Goal: Communication & Community: Answer question/provide support

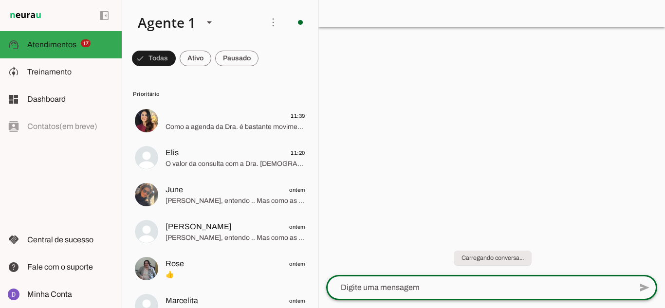
click at [498, 284] on textarea at bounding box center [479, 288] width 306 height 12
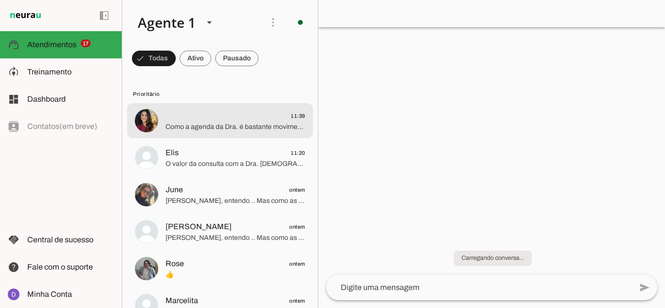
click at [199, 126] on span "Como a agenda da Dra. é bastante movimentada, não gostaria de já deixar agendad…" at bounding box center [236, 127] width 140 height 10
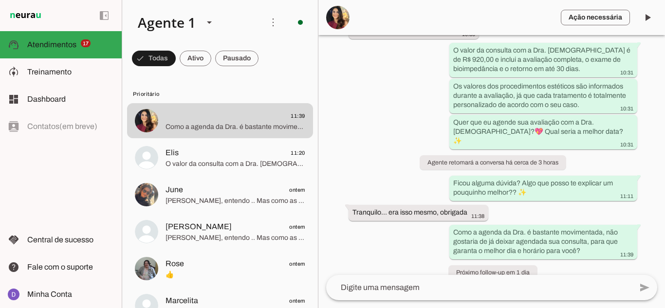
scroll to position [559, 0]
